Goal: Check status

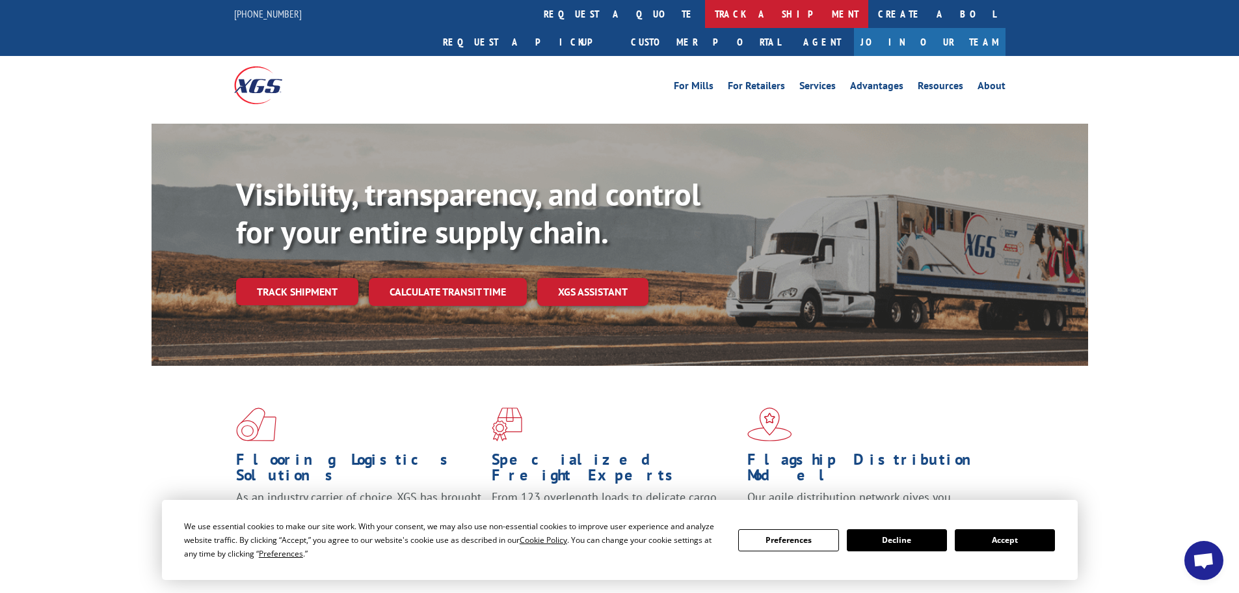
click at [705, 12] on link "track a shipment" at bounding box center [786, 14] width 163 height 28
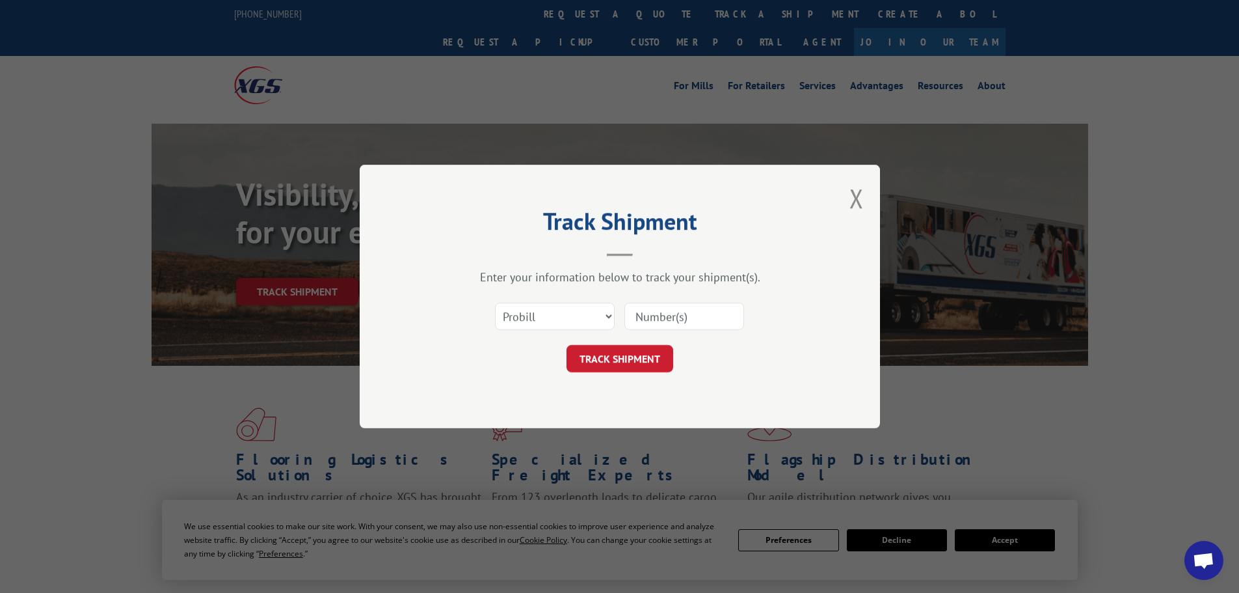
click at [656, 311] on input at bounding box center [685, 316] width 120 height 27
paste input "31552553."
type input "31552553"
click at [654, 358] on button "TRACK SHIPMENT" at bounding box center [620, 358] width 107 height 27
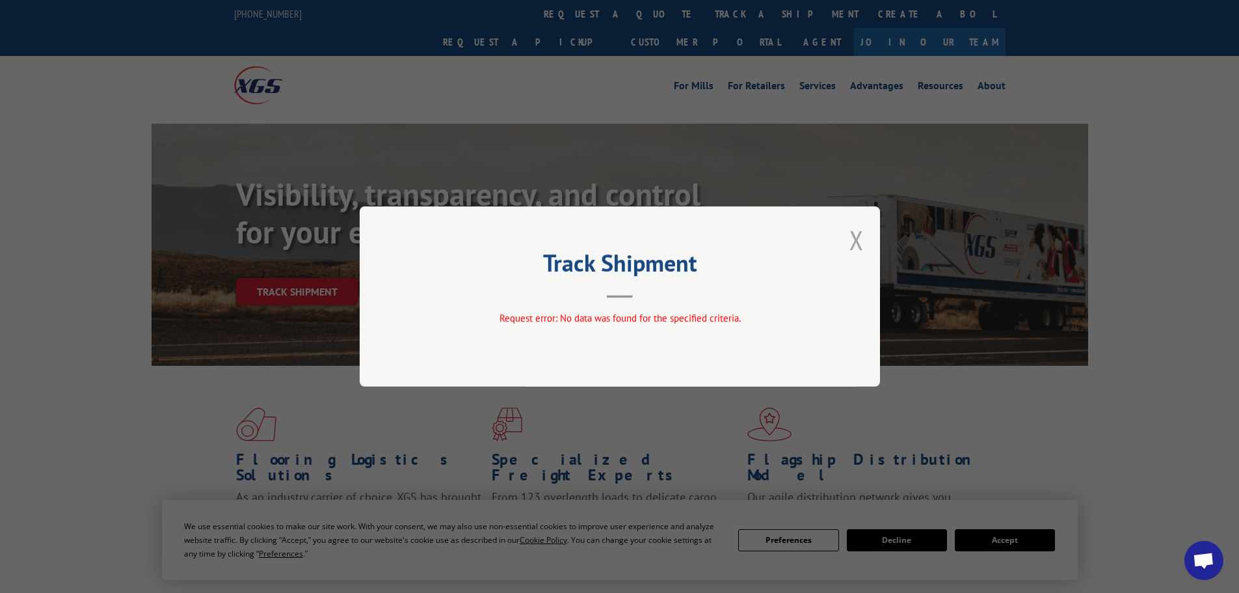
click at [854, 238] on button "Close modal" at bounding box center [857, 239] width 14 height 34
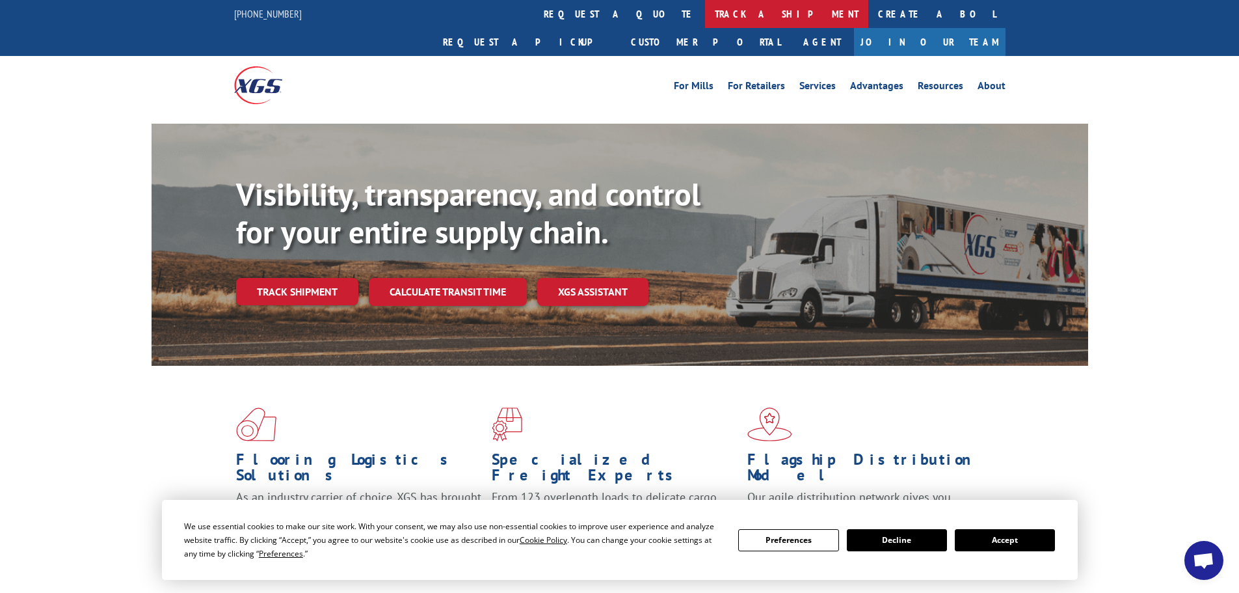
click at [705, 14] on link "track a shipment" at bounding box center [786, 14] width 163 height 28
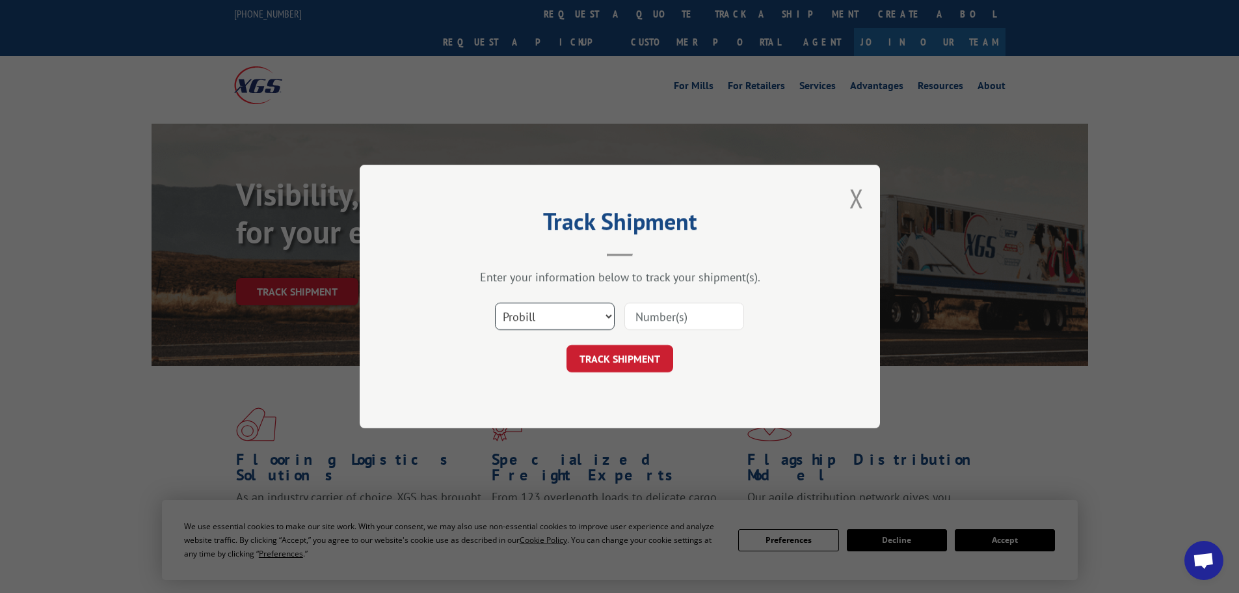
click at [559, 329] on select "Select category... Probill BOL PO" at bounding box center [555, 316] width 120 height 27
select select "bol"
click at [495, 303] on select "Select category... Probill BOL PO" at bounding box center [555, 316] width 120 height 27
click at [666, 327] on input at bounding box center [685, 316] width 120 height 27
paste input "31552553."
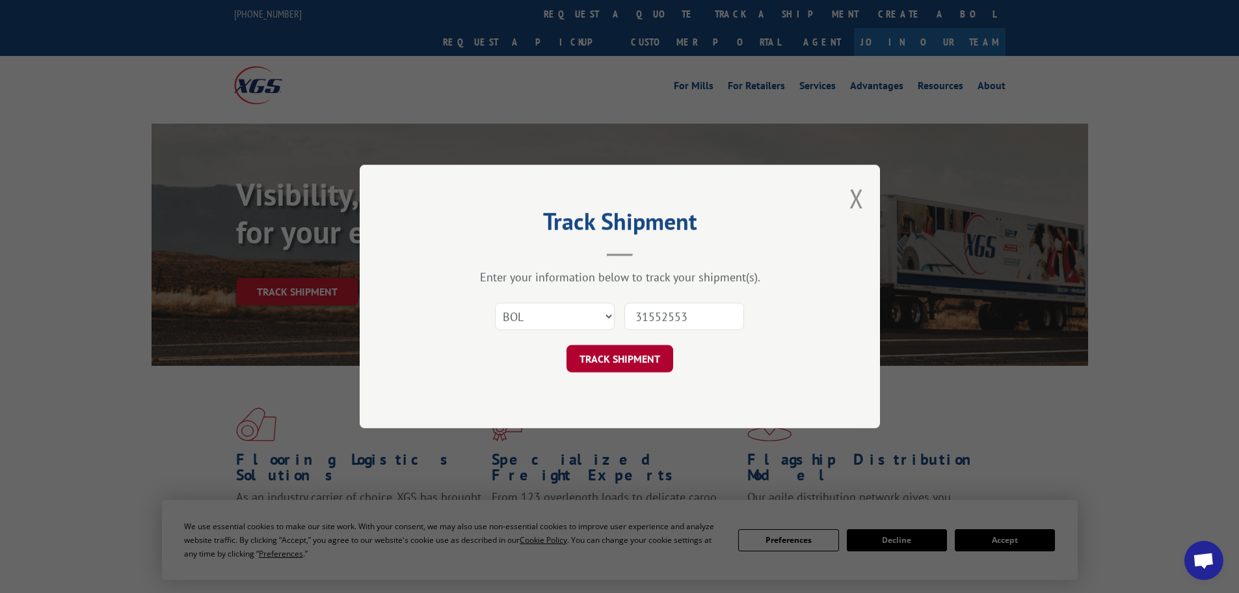
type input "31552553"
click at [636, 355] on button "TRACK SHIPMENT" at bounding box center [620, 358] width 107 height 27
